Goal: Task Accomplishment & Management: Manage account settings

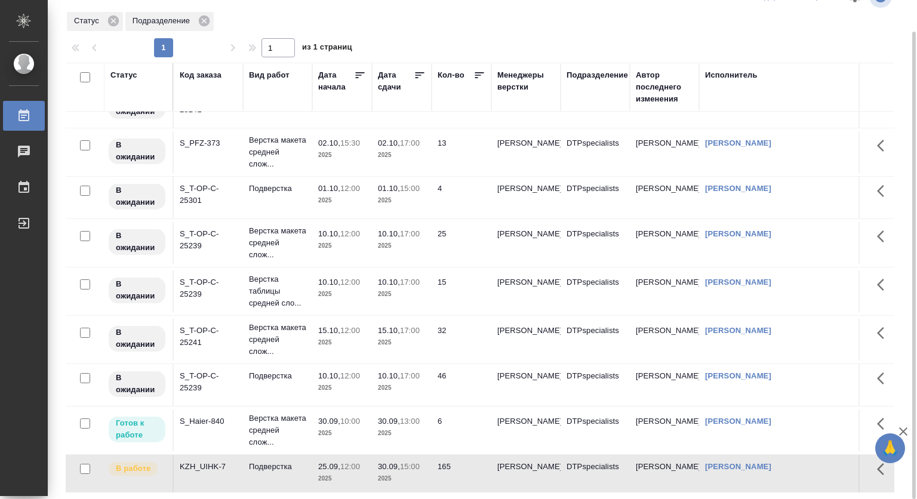
scroll to position [141, 0]
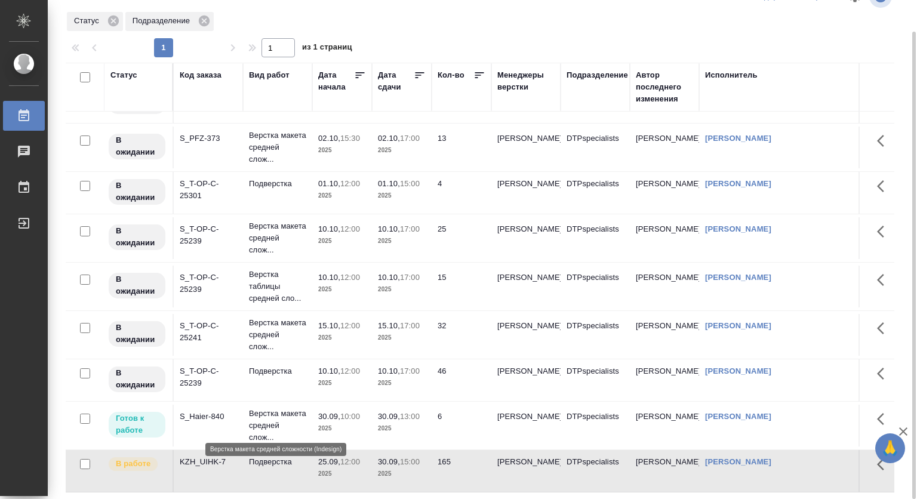
click at [267, 408] on p "Верстка макета средней слож..." at bounding box center [277, 426] width 57 height 36
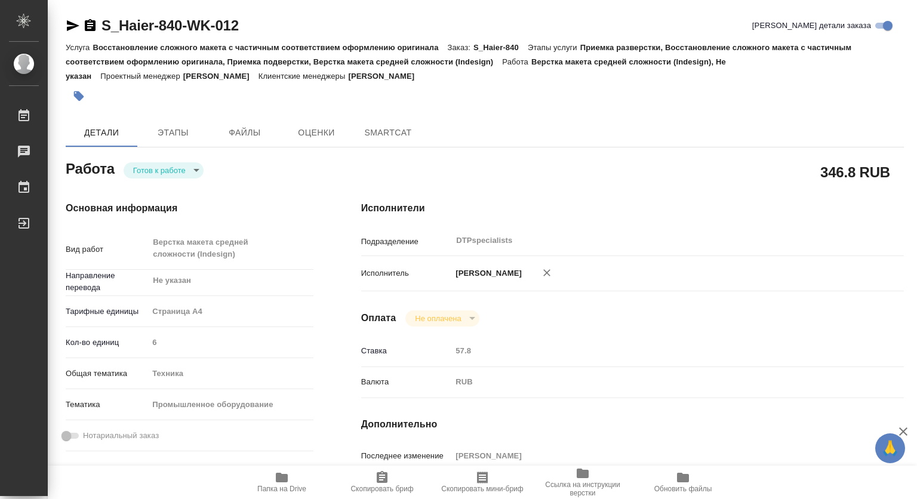
type textarea "x"
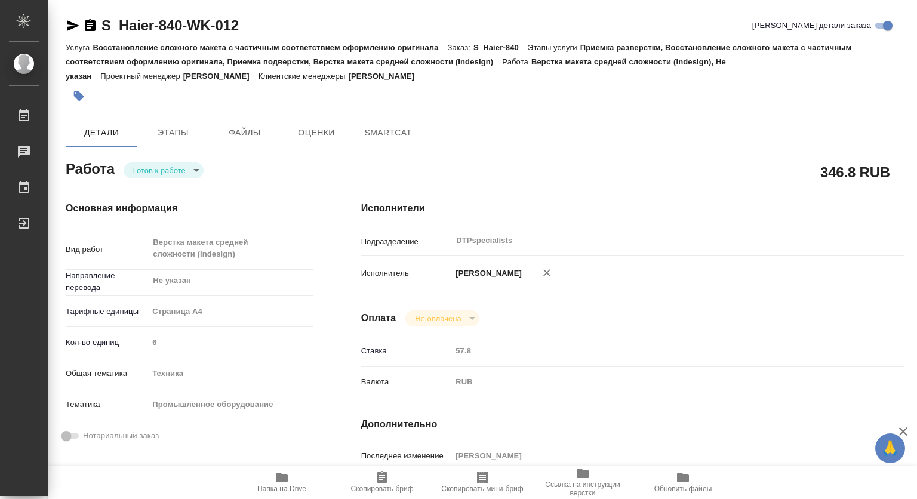
type textarea "x"
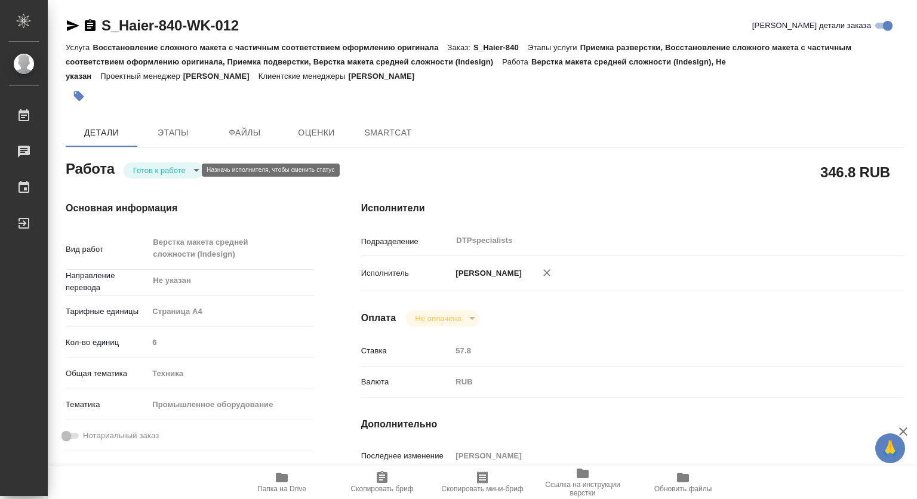
click at [146, 172] on body "🙏 .cls-1 fill:#fff; AWATERA [PERSON_NAME] Чаты График Выйти S_Haier-840-WK-012 …" at bounding box center [458, 249] width 917 height 499
type textarea "x"
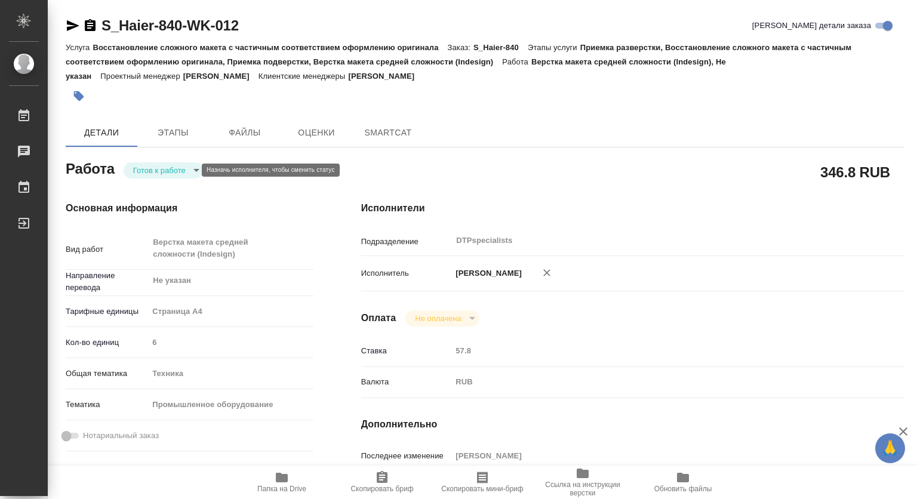
type textarea "x"
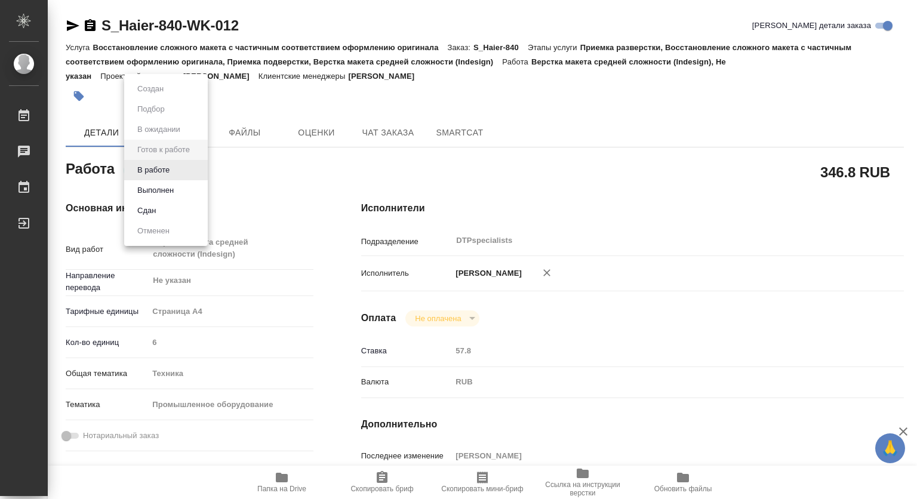
click at [145, 171] on button "В работе" at bounding box center [153, 169] width 39 height 13
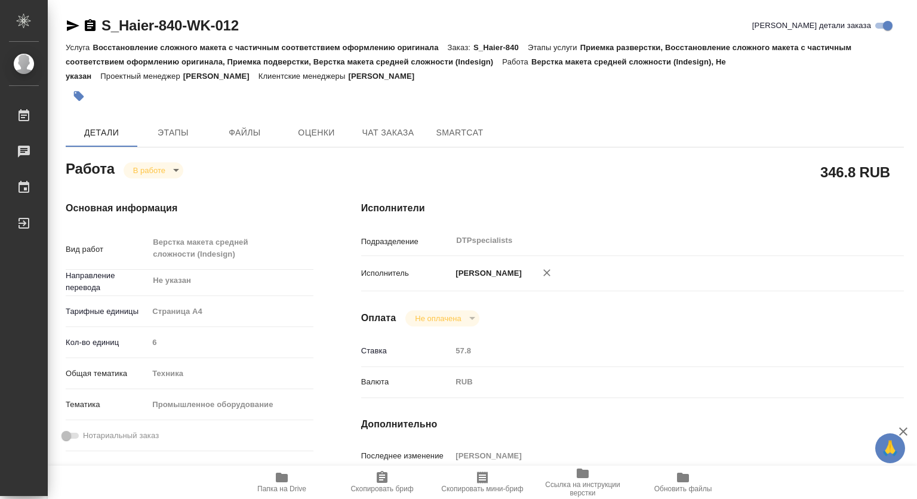
type textarea "x"
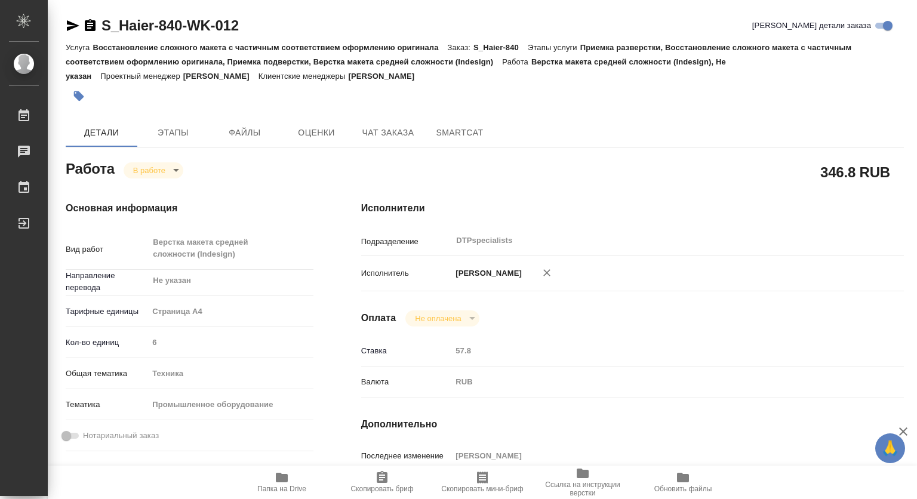
type textarea "x"
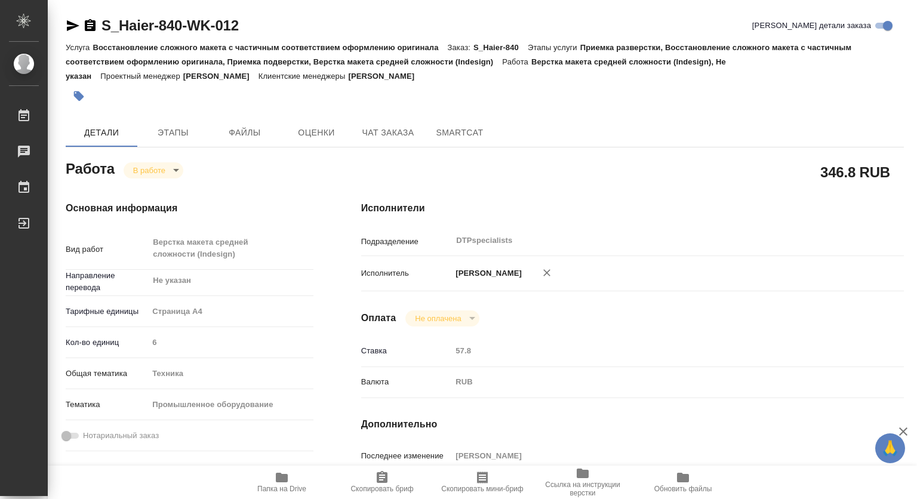
type textarea "x"
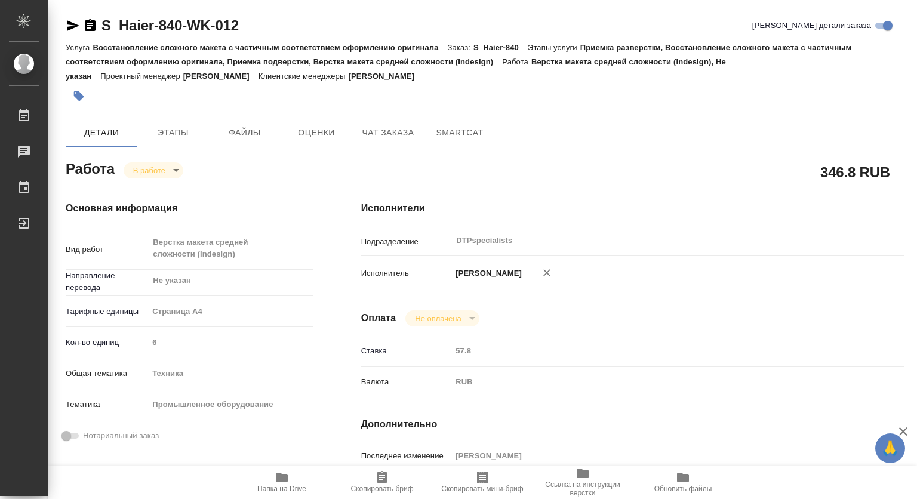
type textarea "x"
